Goal: Task Accomplishment & Management: Manage account settings

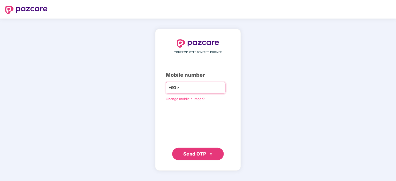
click at [181, 91] on input "number" at bounding box center [201, 88] width 42 height 8
type input "**********"
click at [197, 153] on span "Send OTP" at bounding box center [194, 153] width 23 height 5
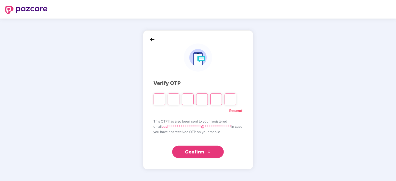
type input "*"
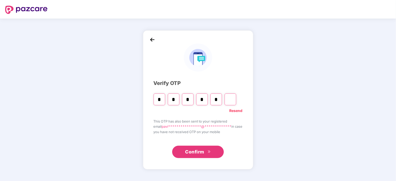
type input "*"
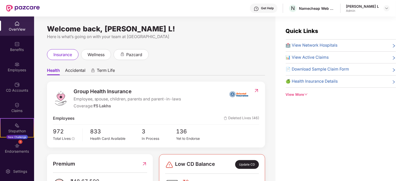
click at [379, 6] on div "[PERSON_NAME] L" at bounding box center [362, 6] width 33 height 5
click at [14, 62] on img at bounding box center [16, 64] width 5 height 5
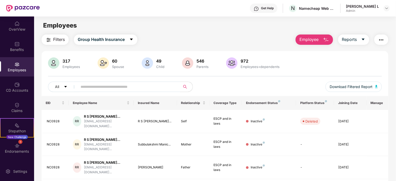
click at [108, 85] on input "text" at bounding box center [127, 87] width 93 height 8
type input "*"
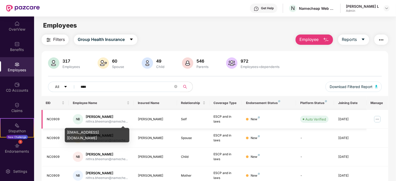
type input "****"
click at [110, 123] on div "nithra.bheeman@nameche..." at bounding box center [107, 122] width 42 height 5
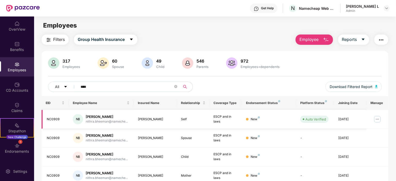
click at [104, 119] on div "[PERSON_NAME]" at bounding box center [107, 117] width 42 height 5
click at [376, 117] on img at bounding box center [377, 119] width 8 height 8
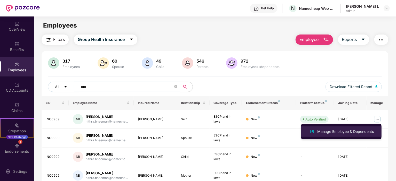
click at [340, 129] on div "Manage Employee & Dependents" at bounding box center [345, 132] width 59 height 6
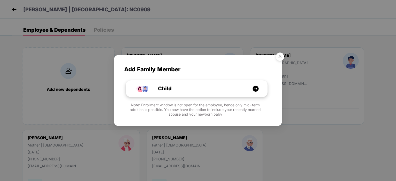
click at [244, 91] on div "Child" at bounding box center [199, 89] width 106 height 8
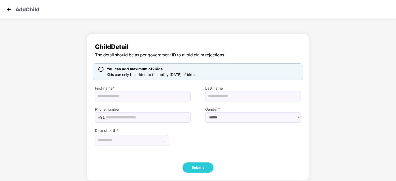
click at [8, 6] on img at bounding box center [9, 10] width 8 height 8
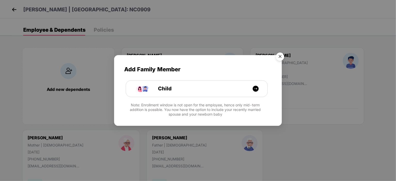
click at [278, 56] on img "Close" at bounding box center [280, 57] width 14 height 14
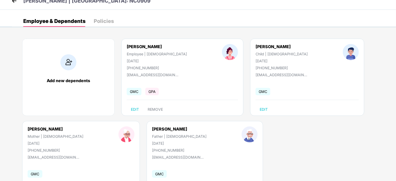
scroll to position [9, 0]
click at [260, 109] on span "EDIT" at bounding box center [264, 110] width 8 height 4
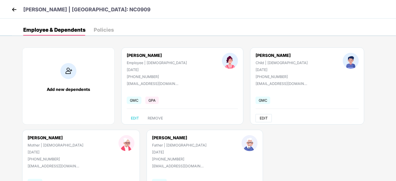
select select "*****"
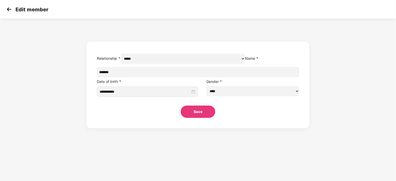
click at [211, 97] on select "****** **** ******" at bounding box center [253, 91] width 93 height 10
select select "******"
click at [207, 97] on select "****** **** ******" at bounding box center [253, 91] width 93 height 10
click at [202, 118] on button "Save" at bounding box center [198, 112] width 35 height 12
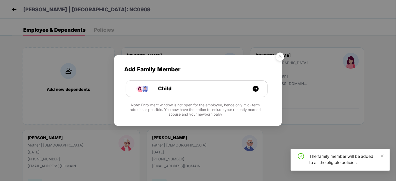
click at [380, 155] on div "The family member will be added to all the eligible policies." at bounding box center [346, 160] width 74 height 12
click at [283, 55] on img "Close" at bounding box center [280, 57] width 14 height 14
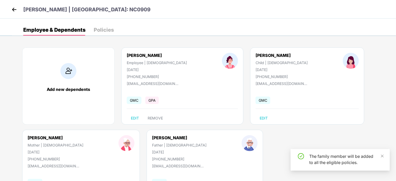
click at [13, 8] on img at bounding box center [14, 10] width 8 height 8
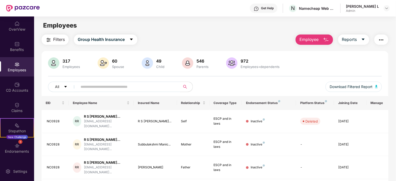
click at [129, 85] on input "text" at bounding box center [127, 87] width 93 height 8
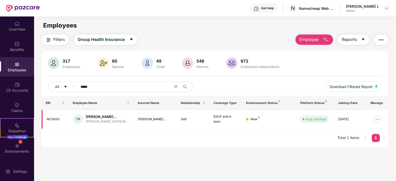
type input "*****"
click at [132, 116] on td "[PERSON_NAME] Rajam... [PERSON_NAME].[DATE]@..." at bounding box center [101, 119] width 65 height 19
click at [108, 116] on div "[PERSON_NAME]..." at bounding box center [107, 117] width 42 height 5
click at [378, 119] on img at bounding box center [377, 119] width 8 height 8
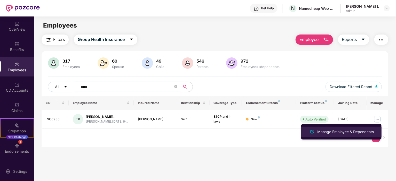
click at [354, 131] on div "Manage Employee & Dependents" at bounding box center [345, 132] width 59 height 6
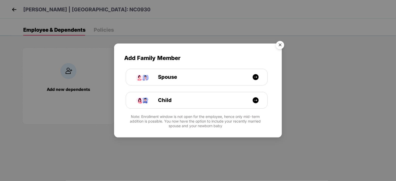
click at [280, 44] on img "Close" at bounding box center [280, 46] width 14 height 14
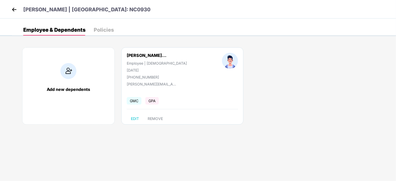
click at [68, 75] on img at bounding box center [68, 71] width 16 height 16
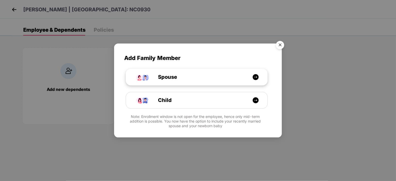
click at [175, 80] on span "Spouse" at bounding box center [161, 77] width 31 height 8
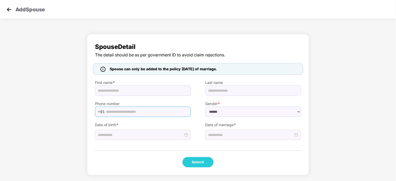
click at [139, 112] on input "text" at bounding box center [147, 112] width 82 height 8
click at [99, 71] on div at bounding box center [102, 69] width 9 height 6
click at [2, 7] on div "Add Spouse" at bounding box center [198, 9] width 396 height 19
click at [7, 8] on img at bounding box center [9, 10] width 8 height 8
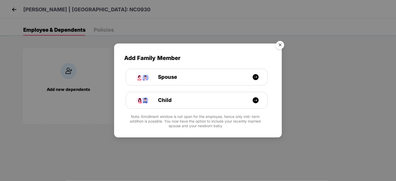
click at [281, 47] on img "Close" at bounding box center [280, 46] width 14 height 14
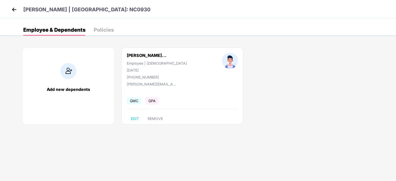
click at [11, 7] on img at bounding box center [14, 10] width 8 height 8
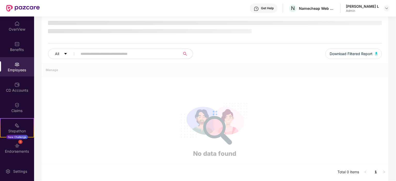
scroll to position [37, 0]
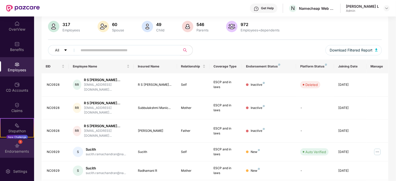
click at [9, 149] on div "Endorsements" at bounding box center [17, 151] width 34 height 5
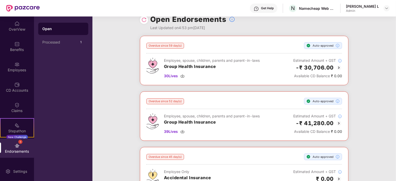
scroll to position [0, 0]
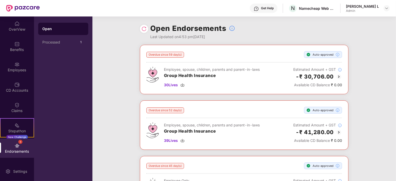
click at [323, 58] on div "Overdue since 59 day(s) Auto-approved Employee, spouse, children, parents and p…" at bounding box center [244, 69] width 196 height 37
